Goal: Transaction & Acquisition: Book appointment/travel/reservation

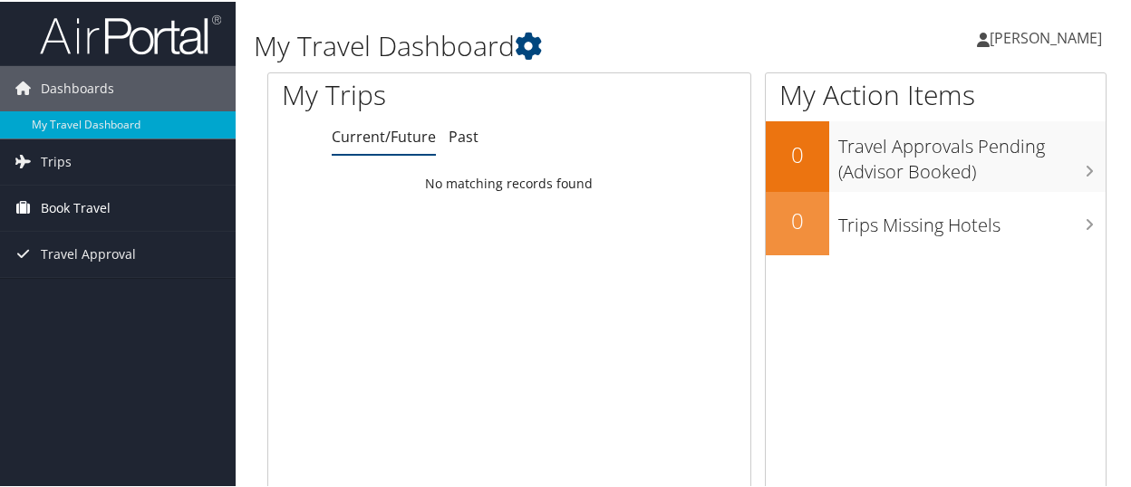
click at [47, 209] on span "Book Travel" at bounding box center [76, 206] width 70 height 45
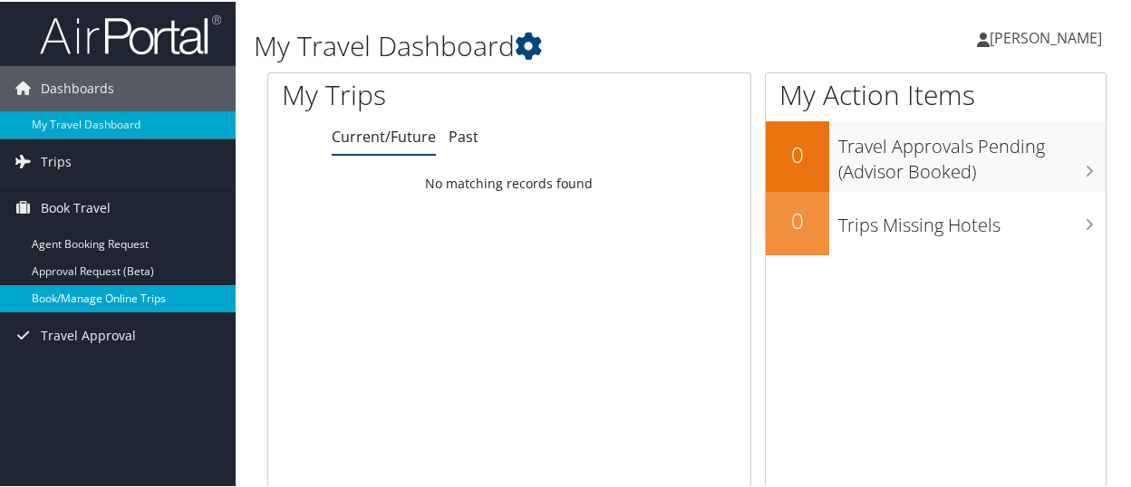
click at [126, 294] on link "Book/Manage Online Trips" at bounding box center [118, 297] width 236 height 27
